Goal: Task Accomplishment & Management: Manage account settings

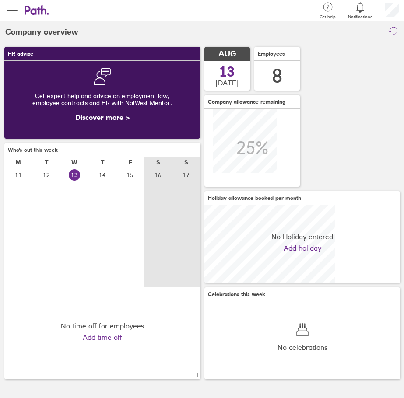
scroll to position [78, 196]
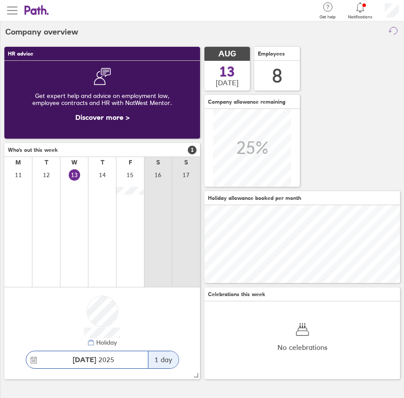
click at [17, 16] on button "button" at bounding box center [12, 10] width 25 height 21
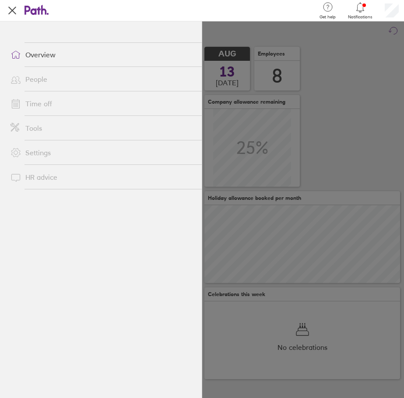
click at [35, 99] on link "Time off" at bounding box center [103, 104] width 198 height 18
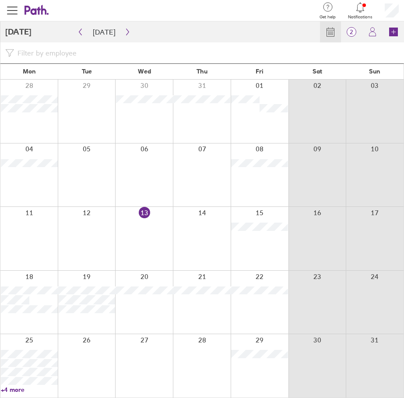
click at [166, 231] on div at bounding box center [144, 238] width 58 height 63
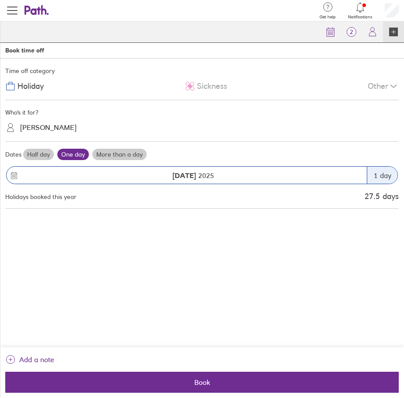
click at [34, 156] on label "Half day" at bounding box center [38, 154] width 31 height 11
click at [0, 0] on input "Half day" at bounding box center [0, 0] width 0 height 0
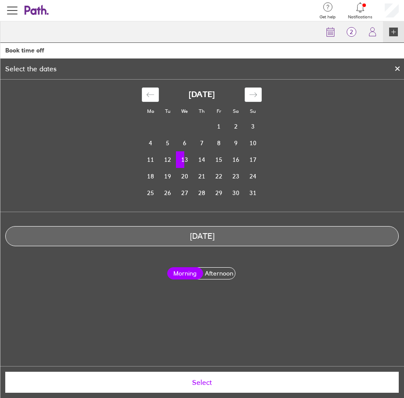
click at [176, 384] on span "Select" at bounding box center [201, 383] width 381 height 8
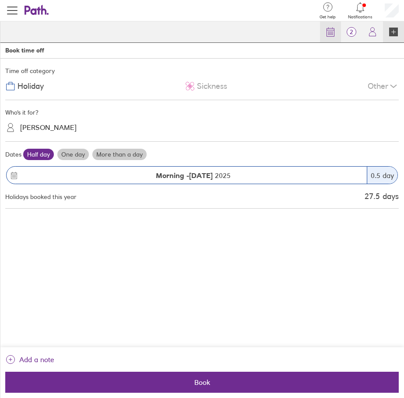
click at [327, 32] on icon at bounding box center [330, 32] width 7 height 8
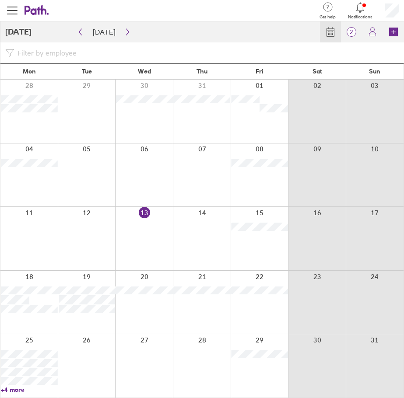
click at [144, 221] on div at bounding box center [144, 238] width 58 height 63
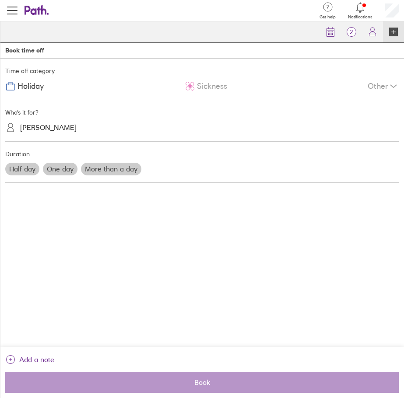
click at [51, 171] on label "One day" at bounding box center [60, 169] width 35 height 12
click at [0, 0] on input "One day" at bounding box center [0, 0] width 0 height 0
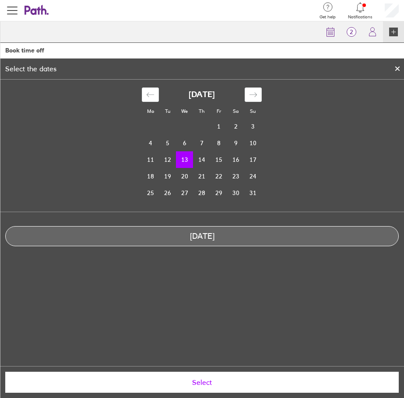
click at [180, 162] on td "13" at bounding box center [184, 160] width 17 height 17
click at [208, 381] on span "Select" at bounding box center [201, 383] width 381 height 8
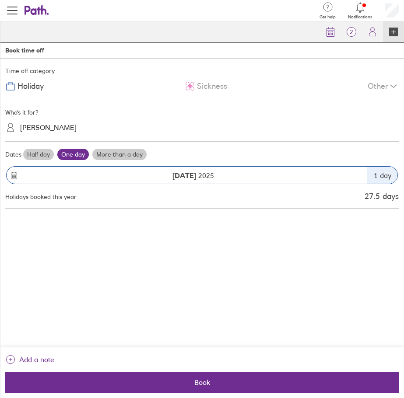
click at [25, 154] on label "Half day" at bounding box center [38, 154] width 31 height 11
click at [0, 0] on input "Half day" at bounding box center [0, 0] width 0 height 0
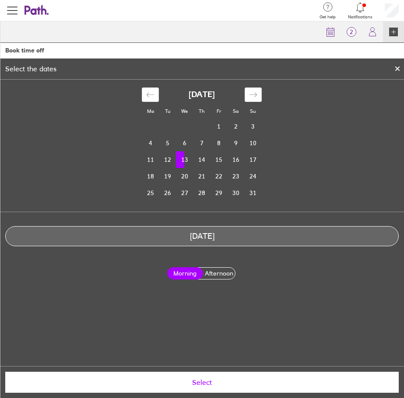
click at [214, 270] on label "Afternoon" at bounding box center [219, 273] width 36 height 11
click at [0, 0] on input "Afternoon" at bounding box center [0, 0] width 0 height 0
click at [214, 384] on span "Select" at bounding box center [201, 383] width 381 height 8
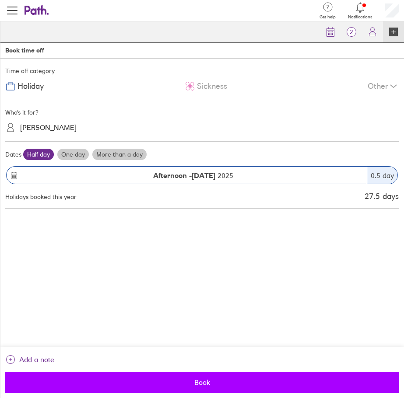
click at [218, 381] on span "Book" at bounding box center [201, 383] width 381 height 8
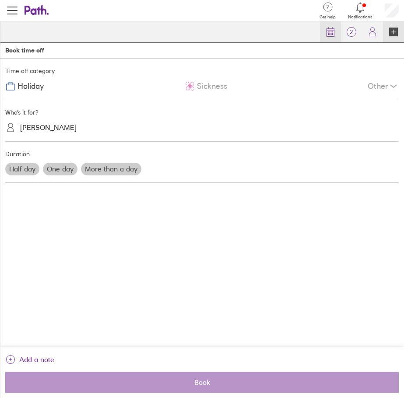
click at [323, 30] on link "Calendar" at bounding box center [330, 31] width 21 height 21
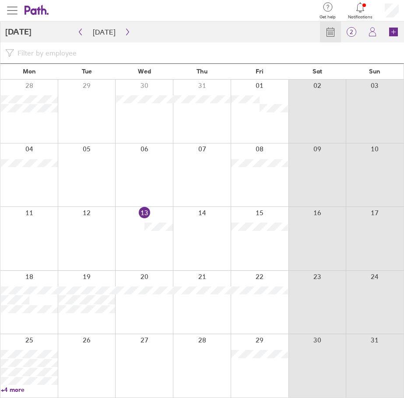
click at [12, 6] on span "button" at bounding box center [12, 10] width 11 height 11
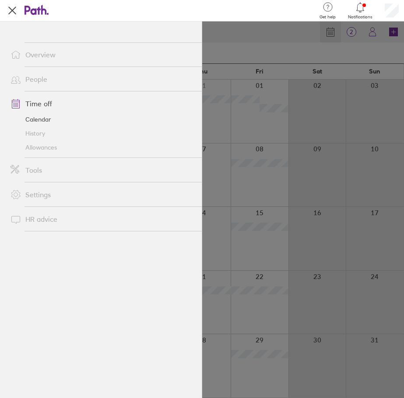
click at [43, 149] on link "Allowances" at bounding box center [103, 148] width 198 height 14
